Goal: Find specific page/section: Find specific page/section

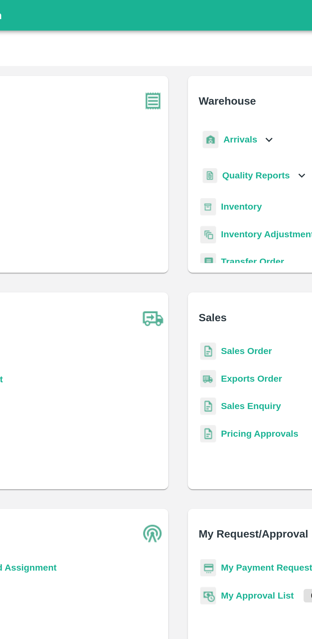
click at [201, 212] on b "Sales Enquiry" at bounding box center [193, 211] width 31 height 5
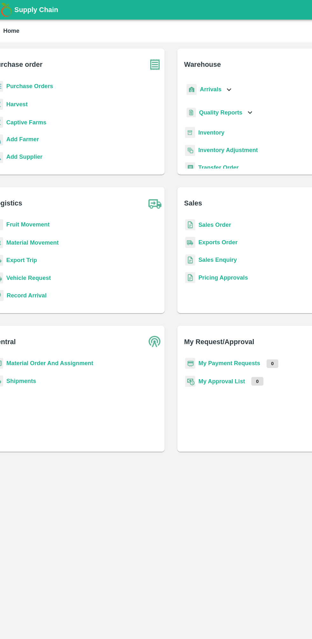
scroll to position [0, 0]
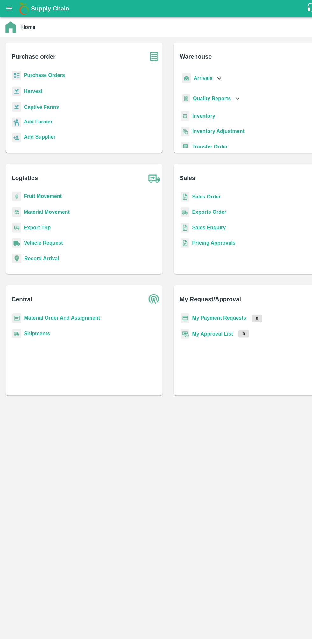
click at [185, 196] on b "Exports Order" at bounding box center [194, 196] width 32 height 5
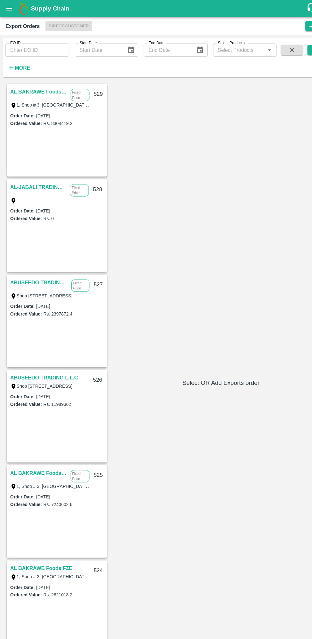
click at [62, 21] on span "Direct Customer" at bounding box center [64, 24] width 44 height 9
click at [64, 11] on h1 "Supply Chain" at bounding box center [156, 7] width 255 height 9
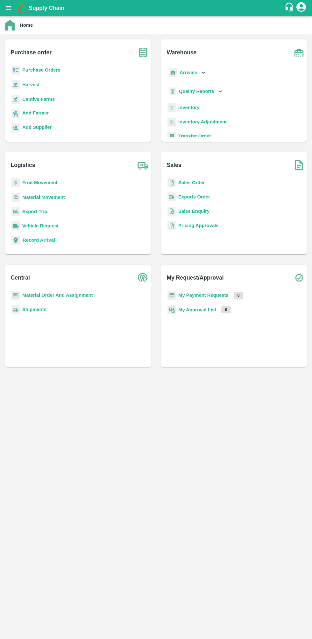
click at [197, 183] on b "Sales Order" at bounding box center [191, 182] width 26 height 5
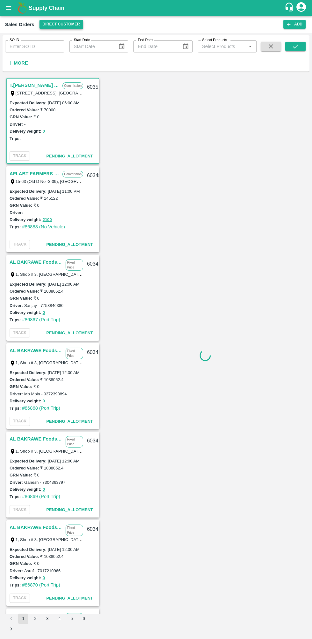
click at [58, 24] on button "Direct Customer" at bounding box center [61, 24] width 44 height 9
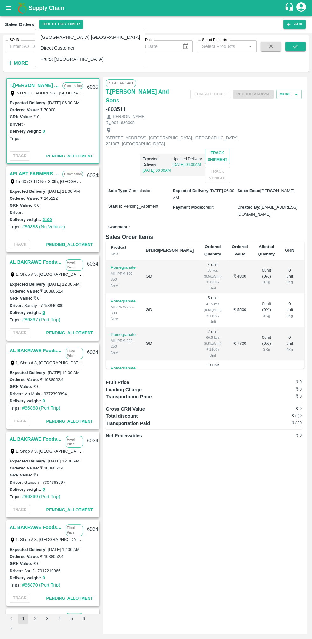
click at [61, 65] on ul "[GEOGRAPHIC_DATA] [GEOGRAPHIC_DATA] Direct Customer FruitX [GEOGRAPHIC_DATA]" at bounding box center [90, 48] width 110 height 38
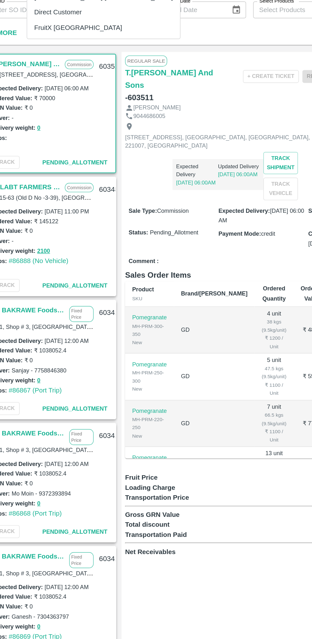
click at [66, 62] on li "FruitX [GEOGRAPHIC_DATA]" at bounding box center [90, 59] width 110 height 11
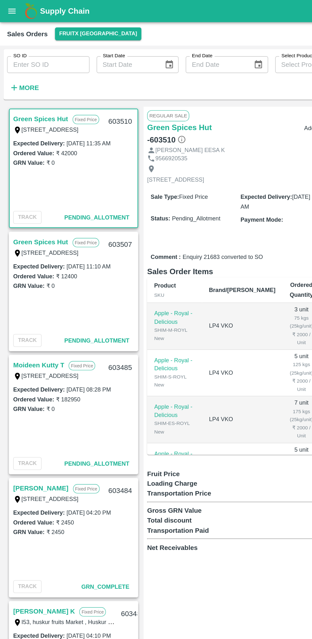
click at [36, 262] on link "Moideen Kutty T" at bounding box center [28, 262] width 37 height 8
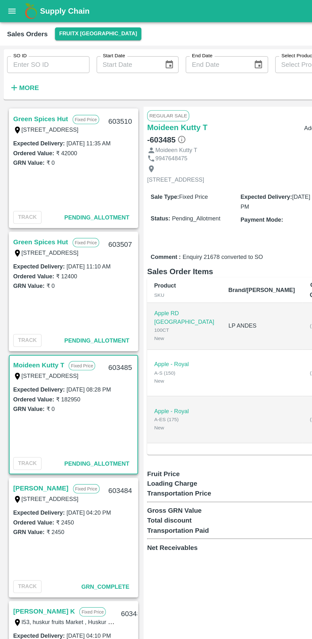
click at [18, 176] on link "Green Spices Hut" at bounding box center [29, 174] width 39 height 8
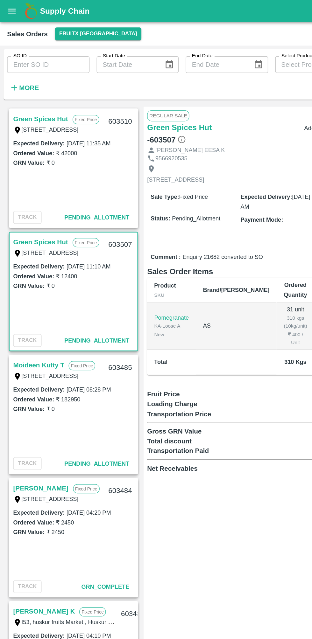
click at [23, 83] on link "Green Spices Hut" at bounding box center [29, 85] width 39 height 8
